Goal: Find specific page/section: Find specific page/section

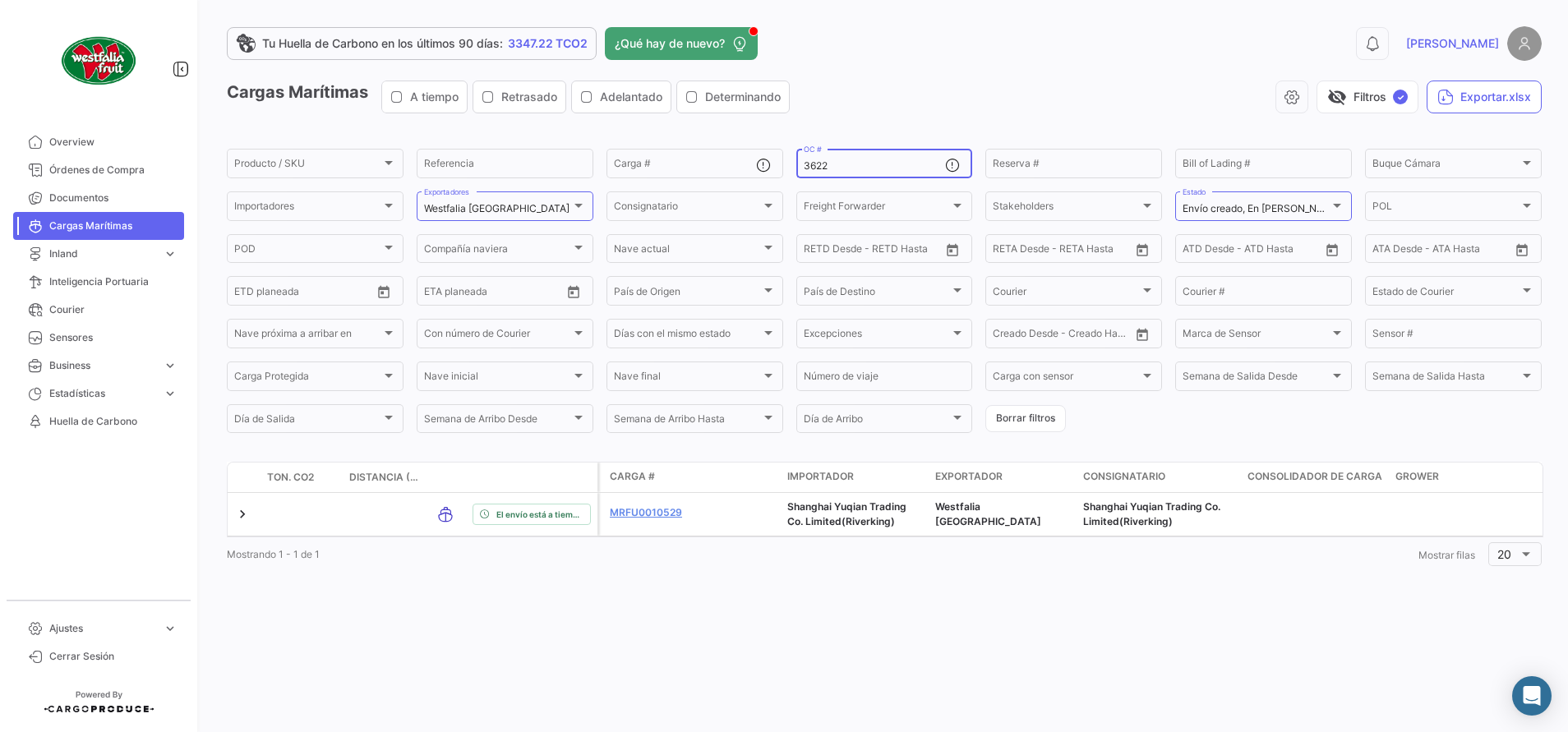
click at [893, 172] on input "3622" at bounding box center [875, 166] width 143 height 12
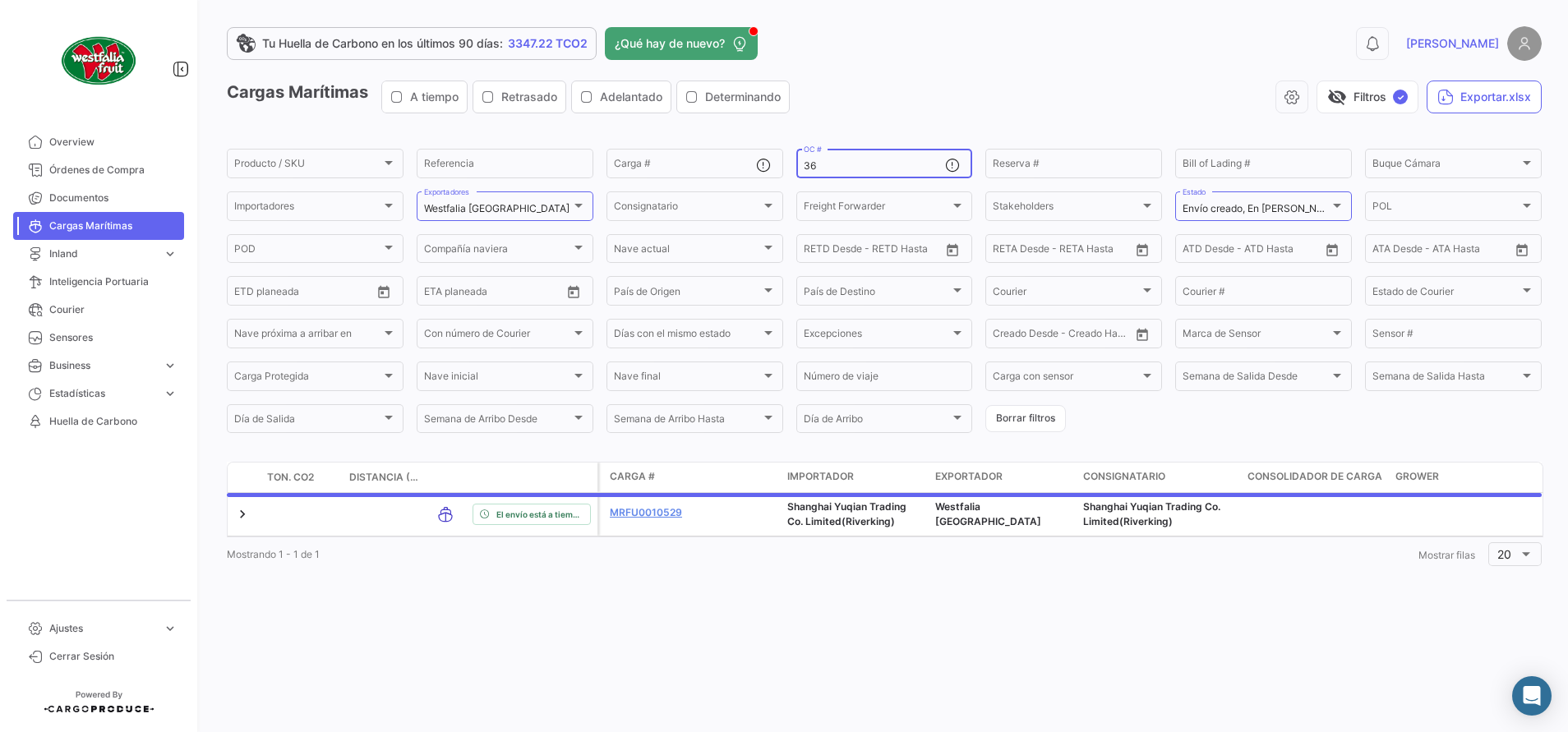
type input "3"
click at [1329, 200] on div at bounding box center [1337, 206] width 15 height 13
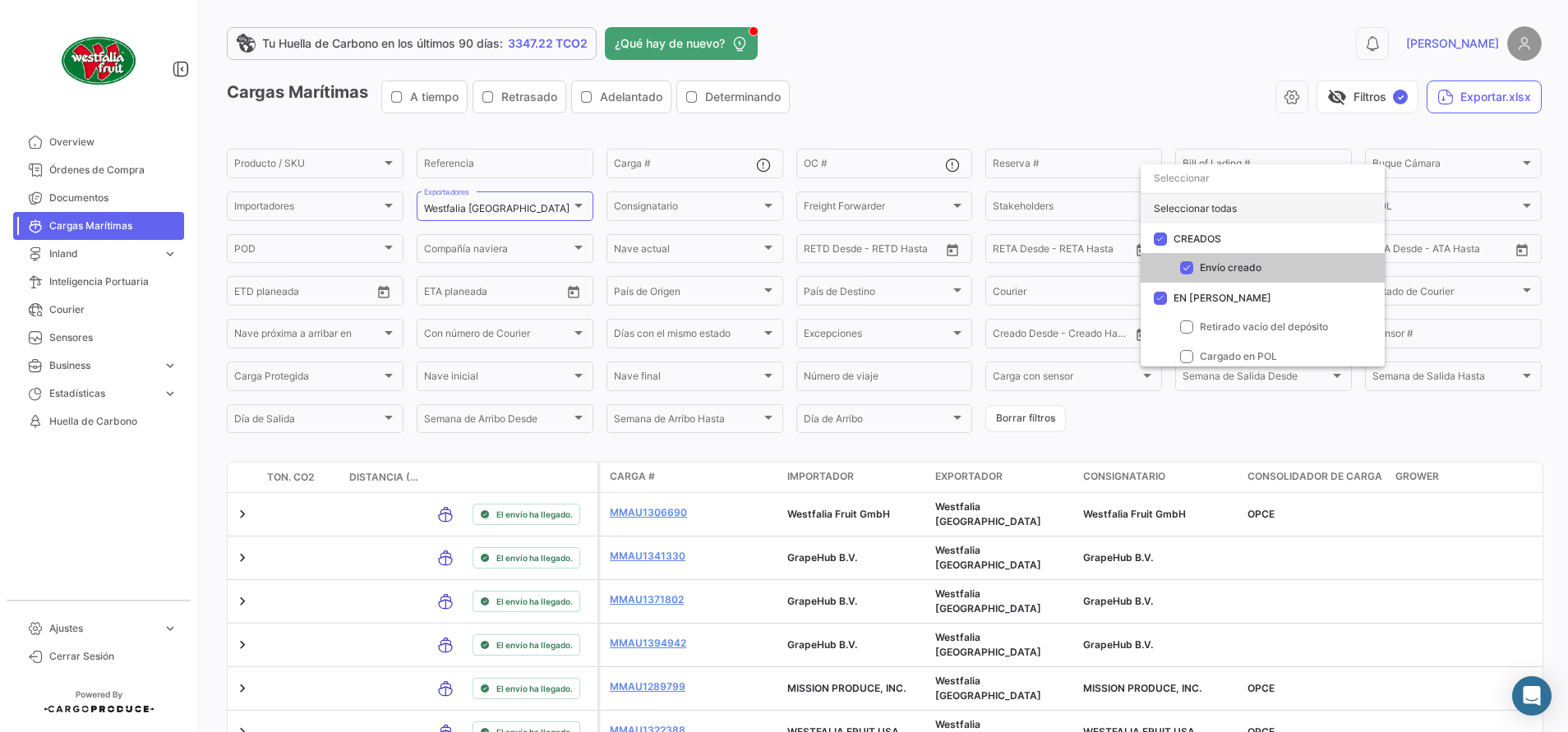
click at [1216, 210] on div "Seleccionar todas" at bounding box center [1262, 209] width 244 height 30
checkbox input "true"
click at [1072, 112] on div at bounding box center [784, 366] width 1568 height 732
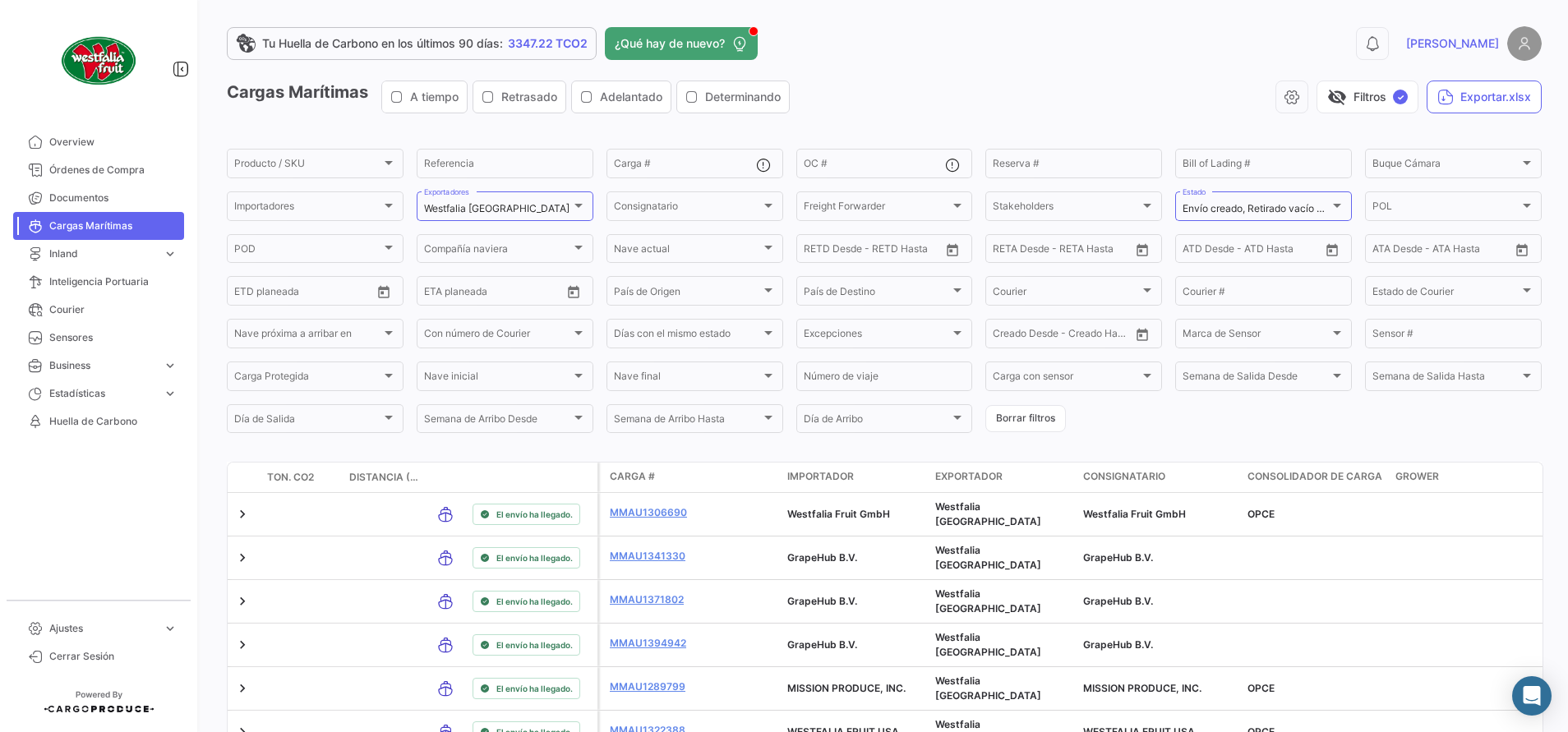
click at [1004, 99] on div "visibility_off Filtros ✓ Exportar.xlsx" at bounding box center [1172, 97] width 738 height 33
click at [582, 212] on div at bounding box center [578, 206] width 15 height 13
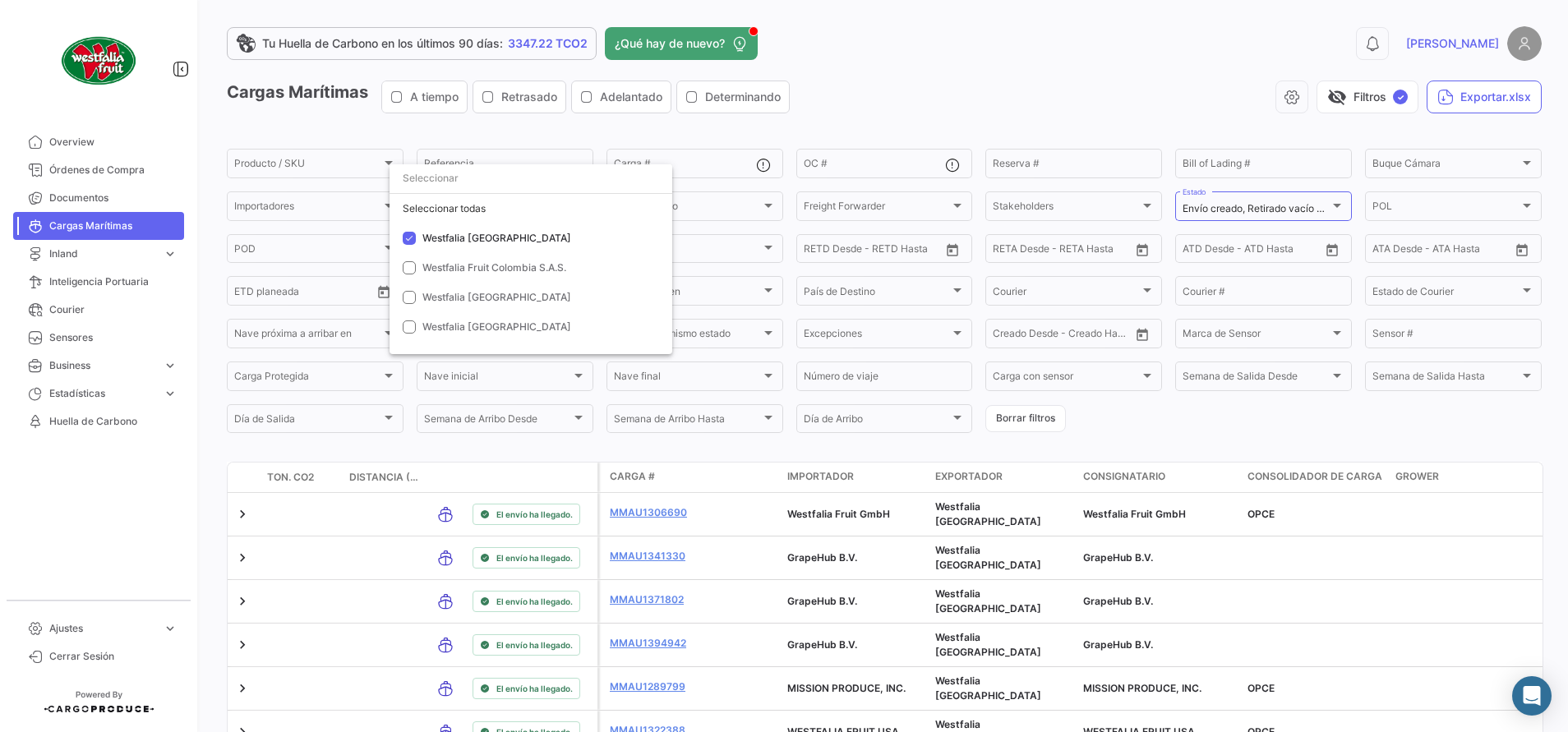
click at [978, 77] on div at bounding box center [784, 366] width 1568 height 732
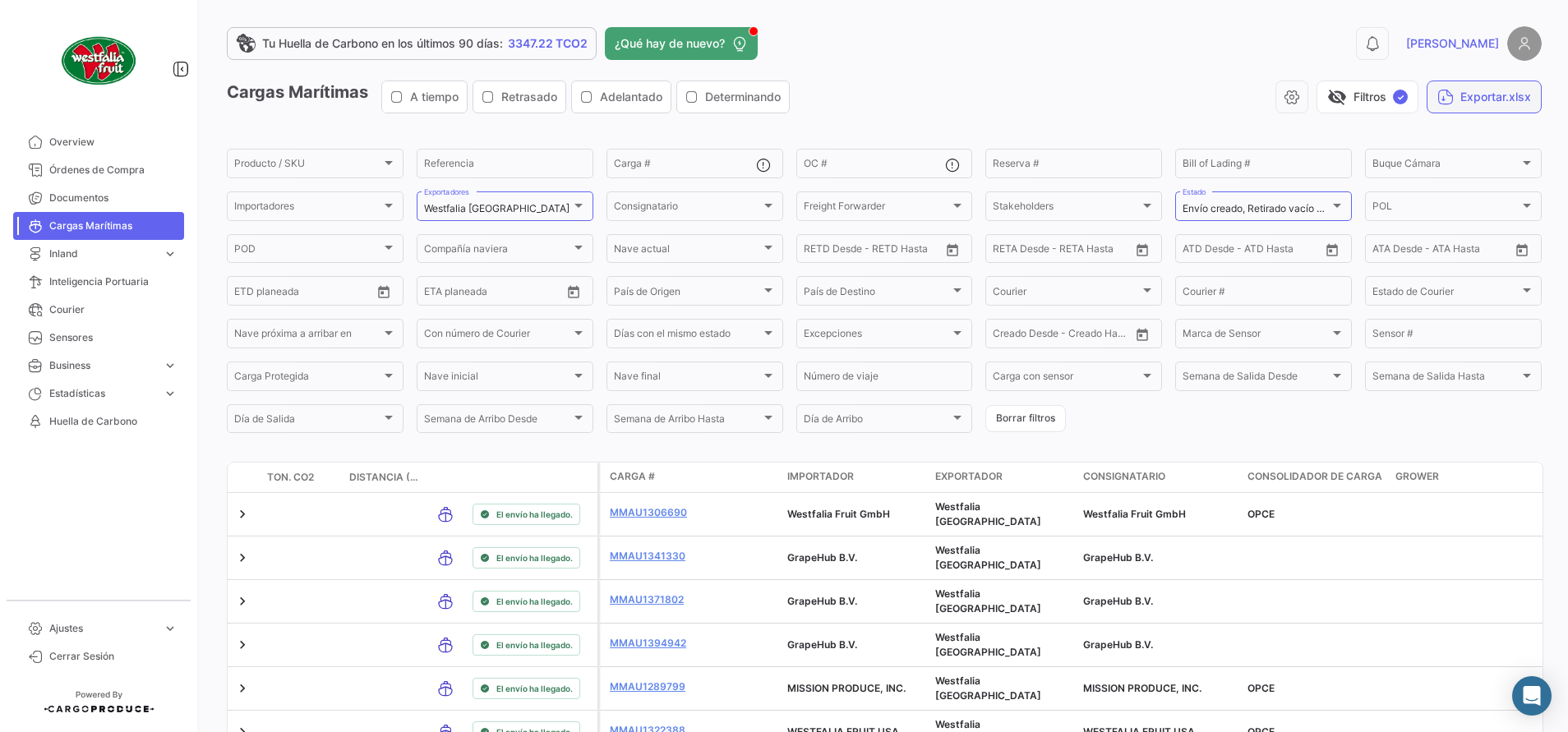
click at [1488, 96] on button "Exportar.xlsx" at bounding box center [1483, 97] width 115 height 33
click at [1141, 48] on div "0 [PERSON_NAME]" at bounding box center [1246, 44] width 592 height 35
click at [849, 162] on input "OC #" at bounding box center [875, 166] width 143 height 12
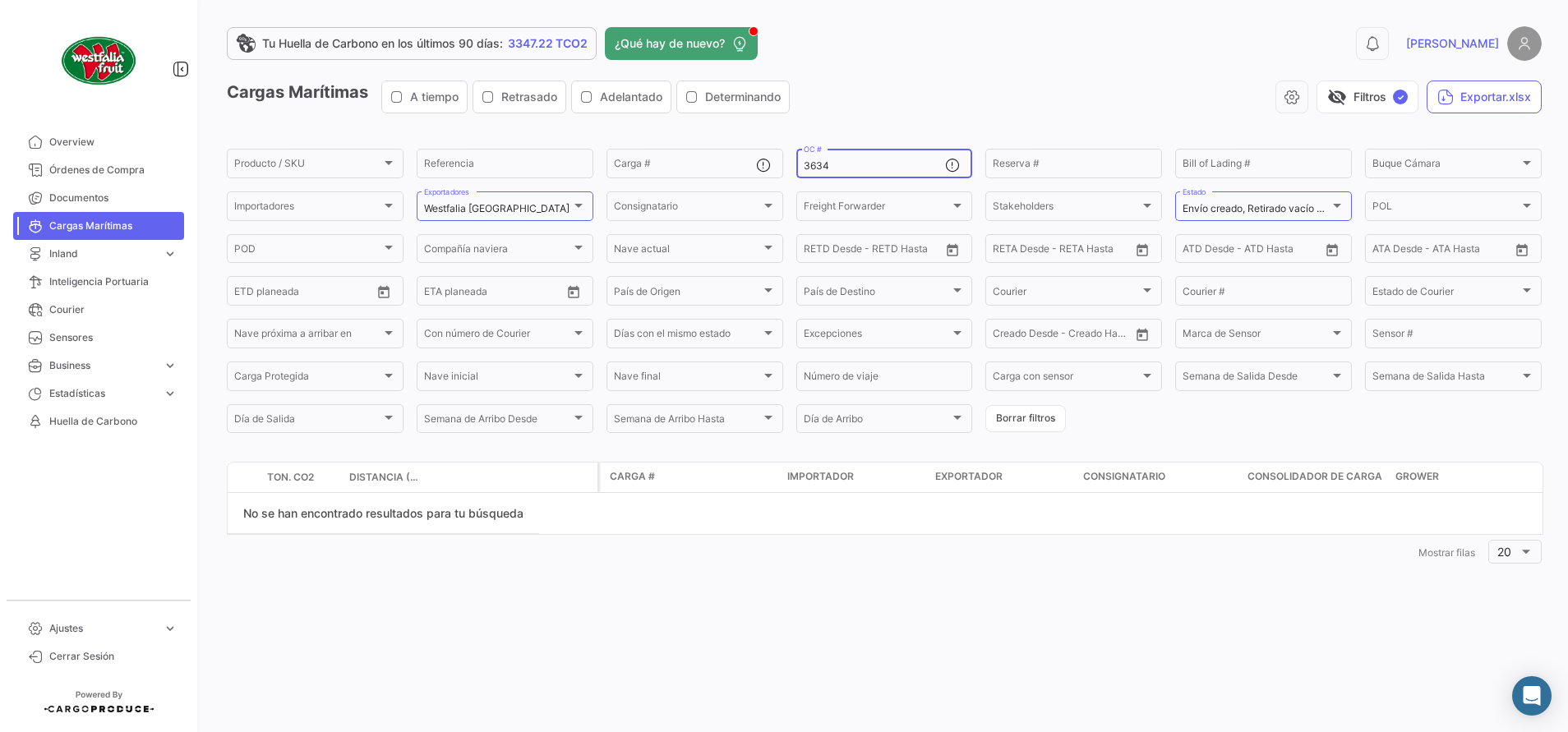
click at [889, 159] on div "3634 OC #" at bounding box center [875, 162] width 143 height 32
type input "3633"
